Goal: Navigation & Orientation: Understand site structure

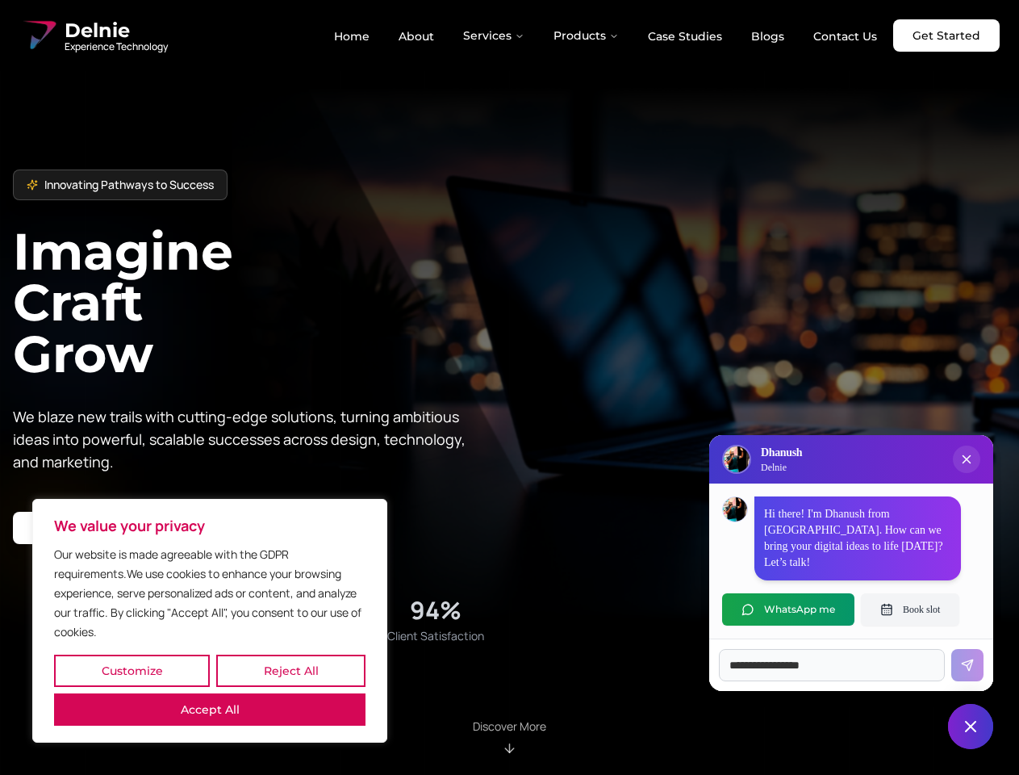
click at [132, 671] on button "Customize" at bounding box center [132, 670] width 156 height 32
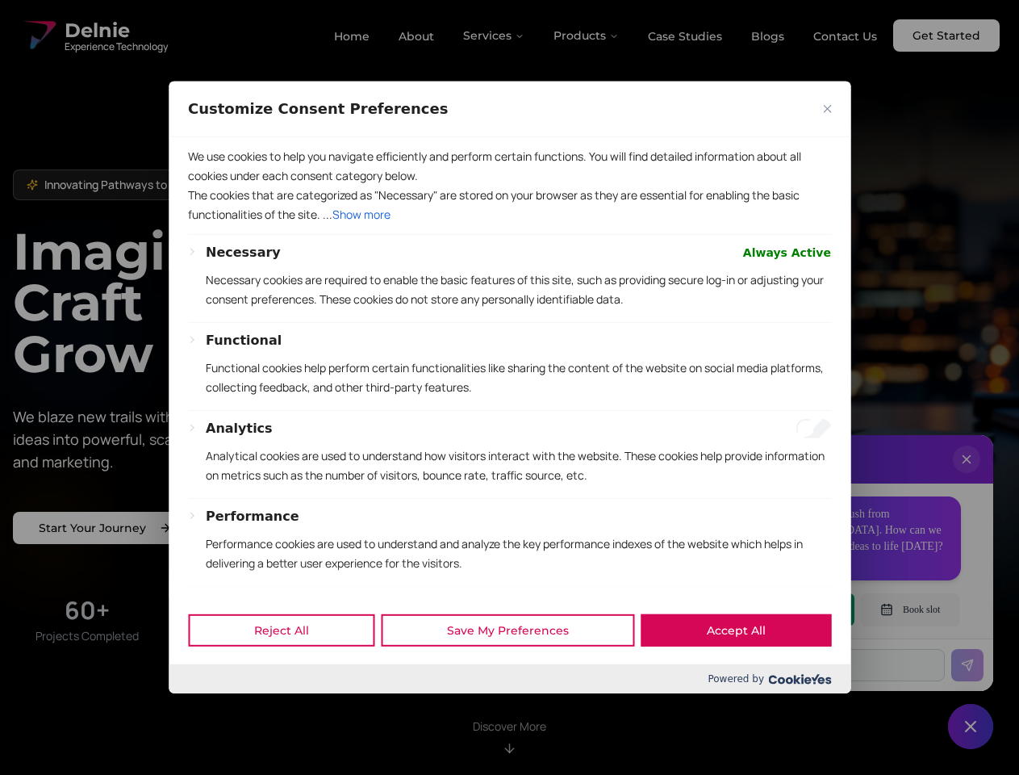
click at [290, 671] on div at bounding box center [509, 387] width 1019 height 775
click at [210, 186] on p "We use cookies to help you navigate efficiently and perform certain functions. …" at bounding box center [509, 166] width 643 height 39
click at [509, 309] on p "Necessary cookies are required to enable the basic features of this site, such …" at bounding box center [518, 289] width 625 height 39
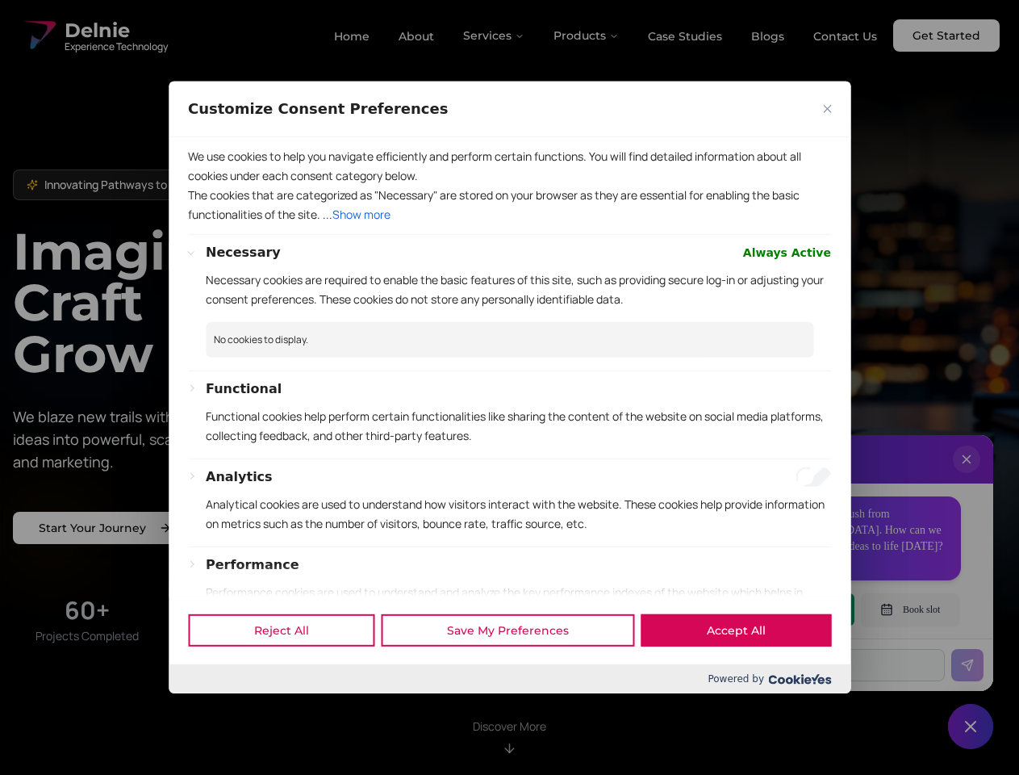
click at [495, 36] on div at bounding box center [509, 387] width 1019 height 775
click at [587, 36] on div at bounding box center [509, 387] width 1019 height 775
click at [967, 475] on div at bounding box center [509, 387] width 1019 height 775
click at [788, 609] on div "Reject All Save My Preferences Accept All" at bounding box center [510, 629] width 682 height 69
click at [910, 609] on div at bounding box center [509, 387] width 1019 height 775
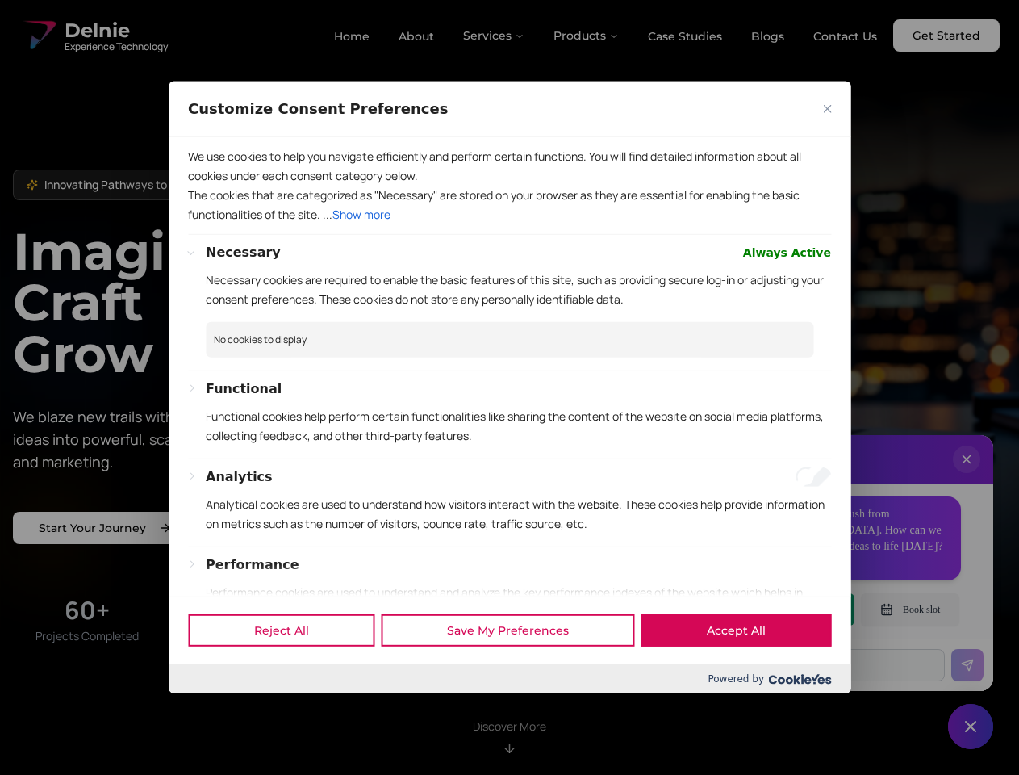
click at [971, 726] on div at bounding box center [509, 387] width 1019 height 775
